Goal: Task Accomplishment & Management: Manage account settings

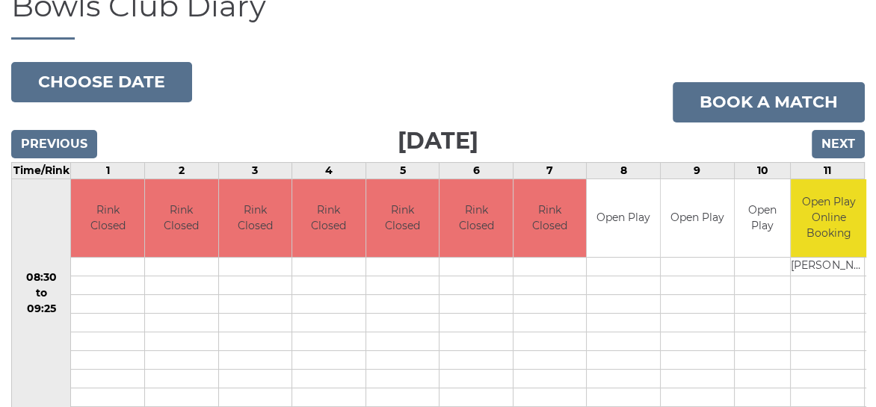
scroll to position [149, 0]
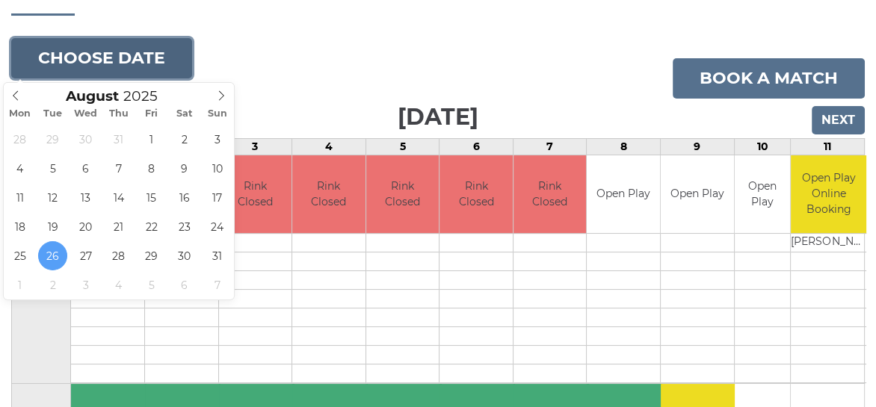
click at [69, 69] on button "Choose date" at bounding box center [101, 58] width 181 height 40
type input "2025-09-01"
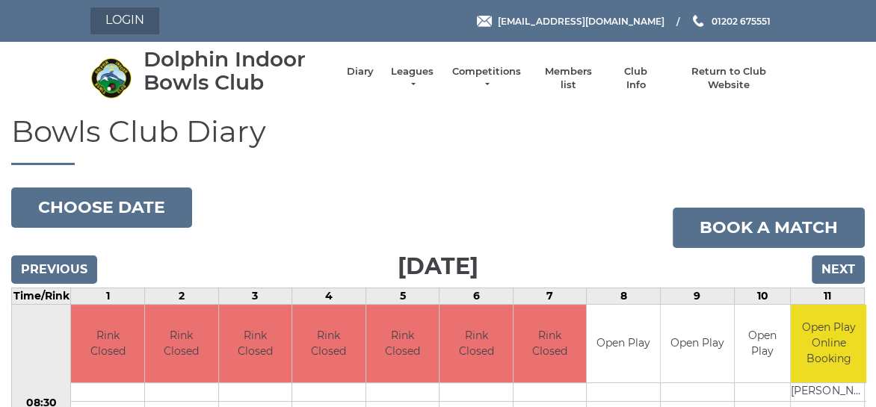
click at [124, 25] on link "Login" at bounding box center [124, 20] width 69 height 27
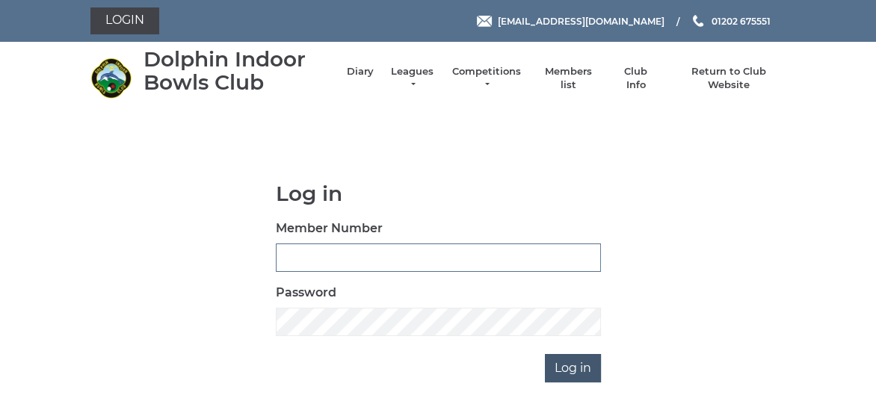
type input "3361"
click at [559, 370] on input "Log in" at bounding box center [573, 368] width 56 height 28
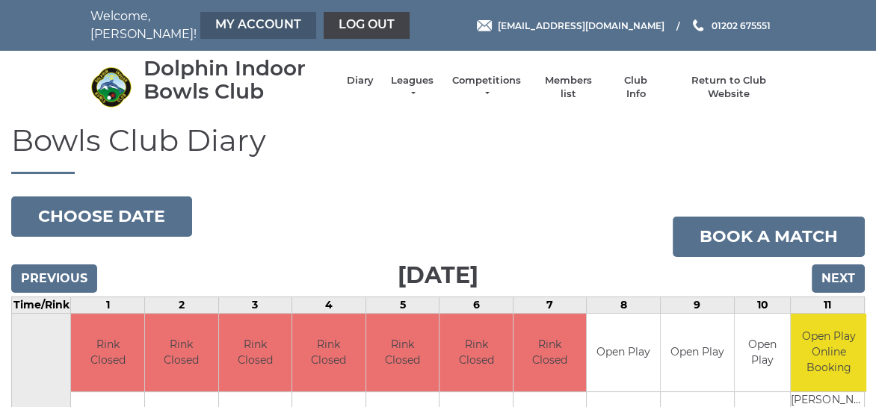
click at [201, 24] on link "My Account" at bounding box center [258, 25] width 116 height 27
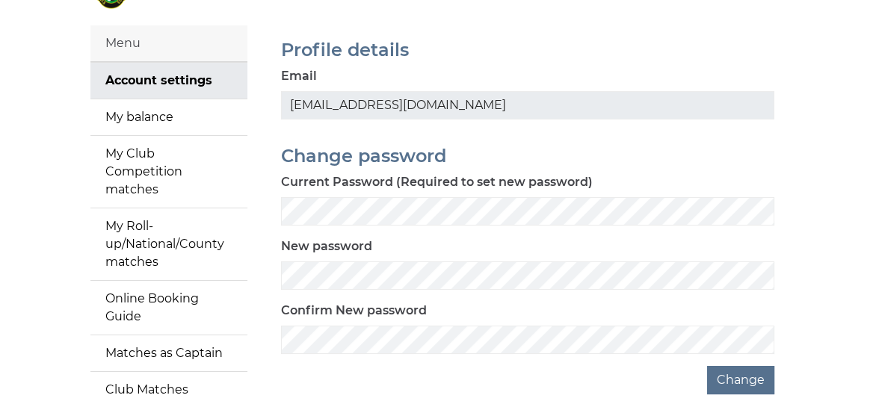
scroll to position [75, 0]
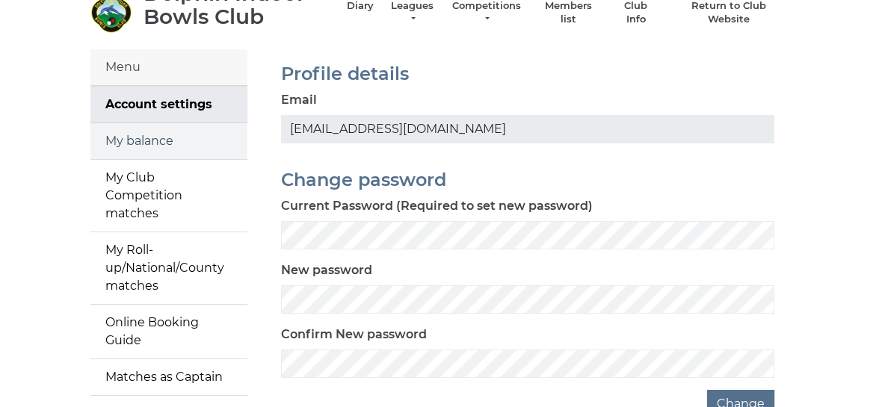
click at [131, 143] on link "My balance" at bounding box center [168, 141] width 157 height 36
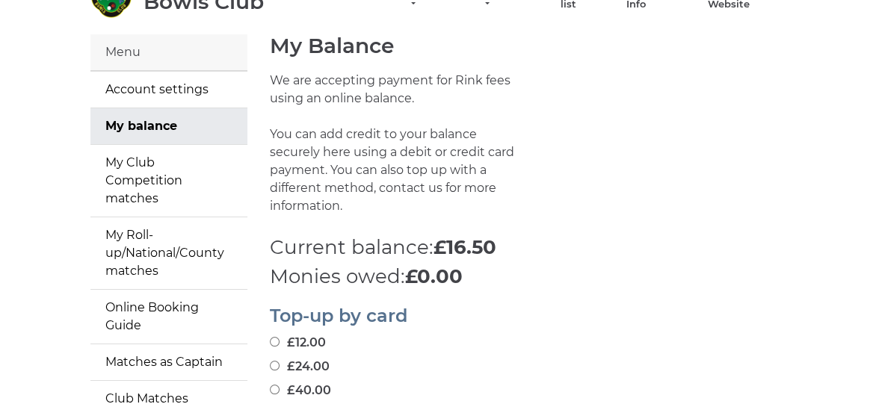
scroll to position [75, 0]
